Goal: Task Accomplishment & Management: Complete application form

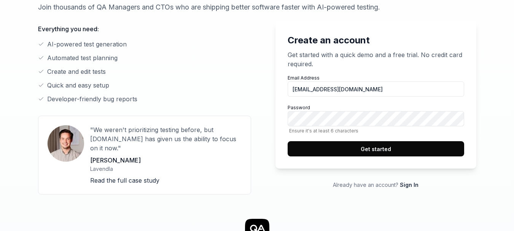
click at [288, 141] on button "Get started" at bounding box center [376, 148] width 177 height 15
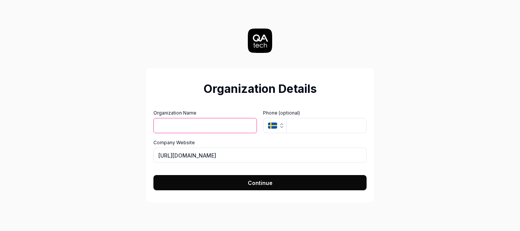
click at [211, 121] on input "Organization Name" at bounding box center [205, 125] width 104 height 15
type input "augray"
click at [286, 126] on button "SE" at bounding box center [274, 125] width 23 height 15
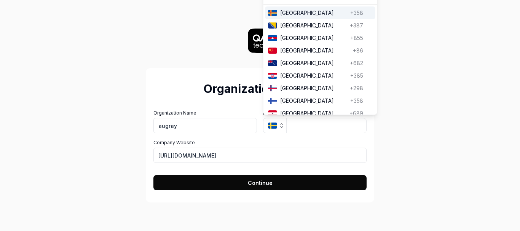
type input "i"
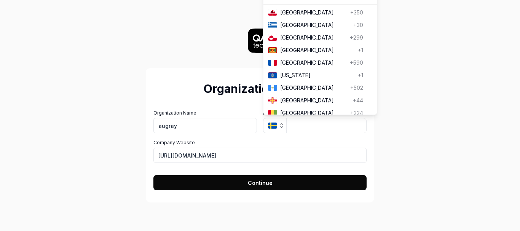
scroll to position [14, 0]
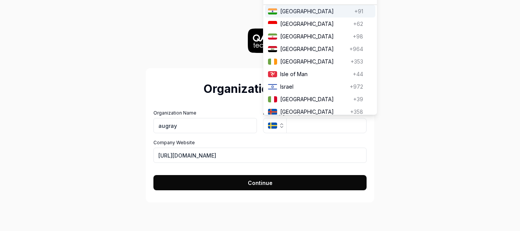
type input "i"
click at [302, 13] on span "[GEOGRAPHIC_DATA]" at bounding box center [315, 11] width 71 height 8
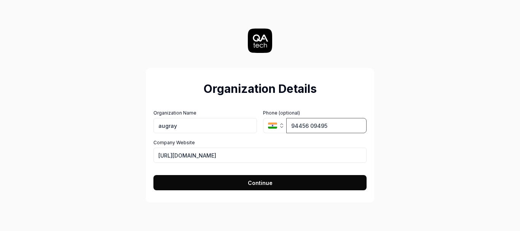
type input "94456 09495"
click at [251, 183] on span "Continue" at bounding box center [260, 183] width 25 height 8
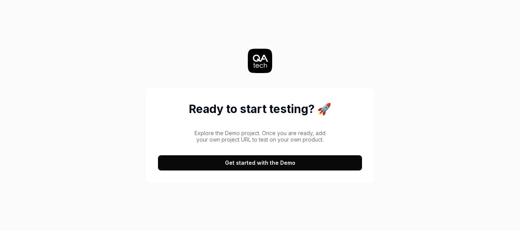
click at [246, 167] on button "Get started with the Demo" at bounding box center [260, 162] width 204 height 15
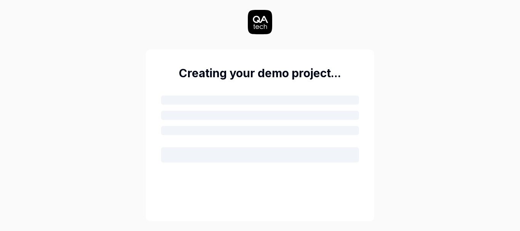
click at [241, 71] on h2 "Creating your demo project..." at bounding box center [260, 73] width 198 height 17
click at [224, 129] on div at bounding box center [260, 130] width 198 height 9
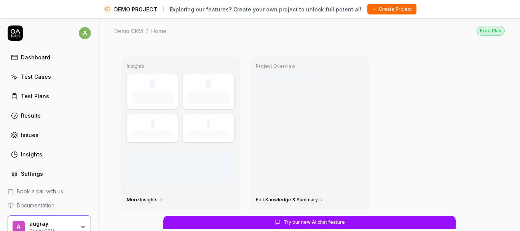
scroll to position [18, 0]
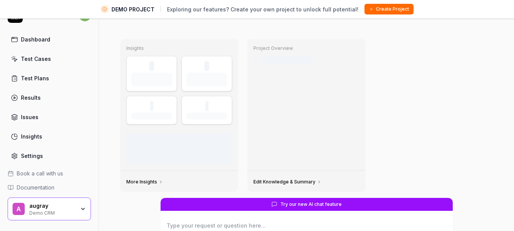
click at [293, 90] on div "Project Overview Last crawled [DATE]" at bounding box center [306, 104] width 118 height 131
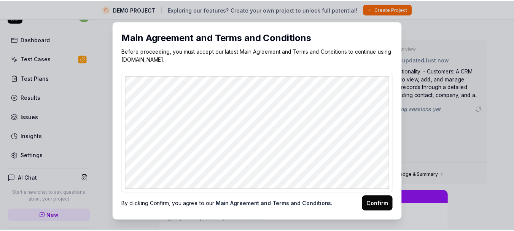
scroll to position [0, 0]
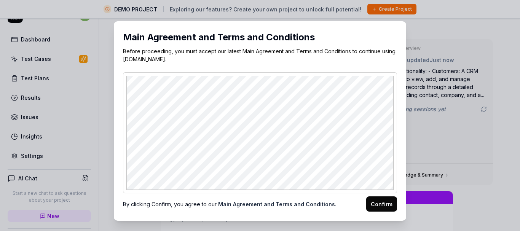
click at [375, 204] on button "Confirm" at bounding box center [381, 203] width 31 height 15
click at [442, 118] on div "​ Main Agreement and Terms and Conditions Before proceeding, you must accept ou…" at bounding box center [260, 115] width 520 height 231
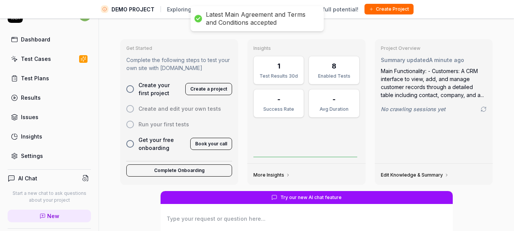
click at [32, 52] on link "Test Cases" at bounding box center [49, 58] width 83 height 15
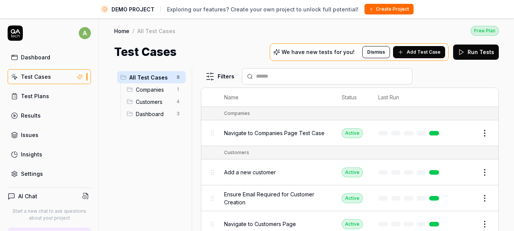
click at [32, 56] on div "Dashboard" at bounding box center [35, 57] width 29 height 8
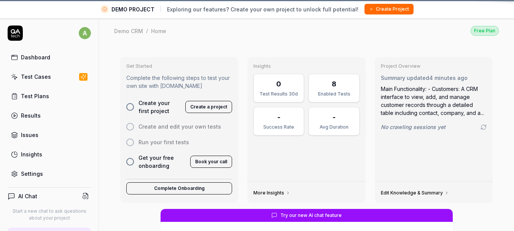
scroll to position [18, 0]
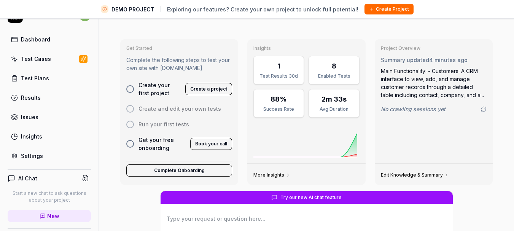
type textarea "*"
click at [42, 77] on div "Test Plans" at bounding box center [35, 78] width 28 height 8
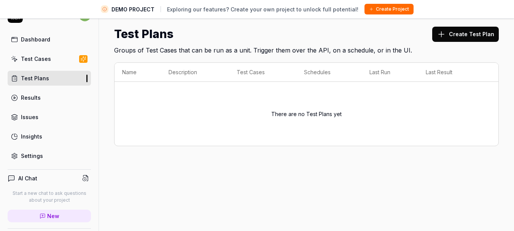
click at [41, 59] on div "Test Cases" at bounding box center [36, 59] width 30 height 8
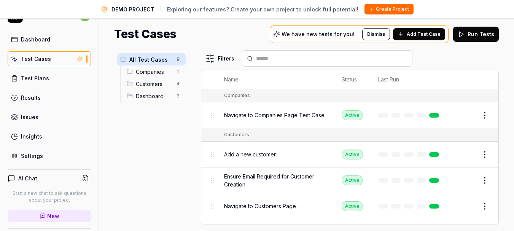
click at [160, 72] on span "Companies" at bounding box center [154, 72] width 36 height 8
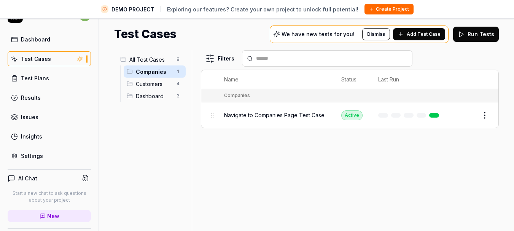
click at [156, 86] on span "Customers" at bounding box center [154, 84] width 36 height 8
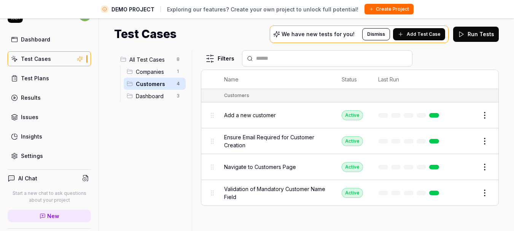
click at [155, 95] on span "Dashboard" at bounding box center [154, 96] width 36 height 8
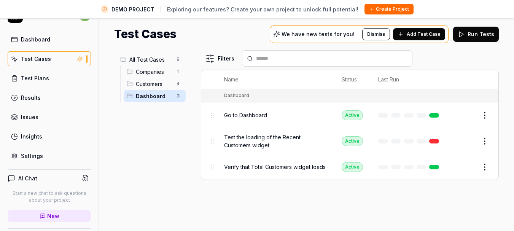
click at [40, 78] on div "Test Plans" at bounding box center [35, 78] width 28 height 8
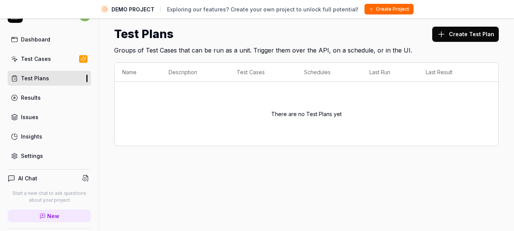
click at [197, 76] on th "Description" at bounding box center [195, 72] width 68 height 19
click at [47, 63] on link "Test Cases" at bounding box center [49, 58] width 83 height 15
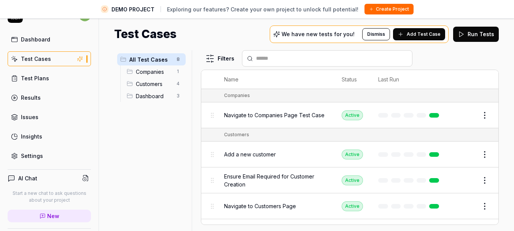
click at [45, 84] on link "Test Plans" at bounding box center [49, 78] width 83 height 15
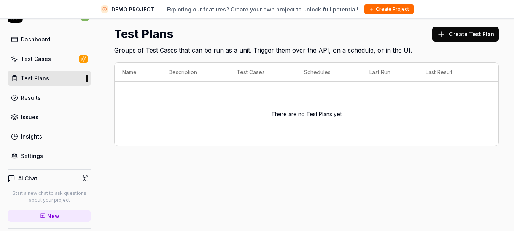
click at [47, 94] on link "Results" at bounding box center [49, 97] width 83 height 15
